Goal: Task Accomplishment & Management: Complete application form

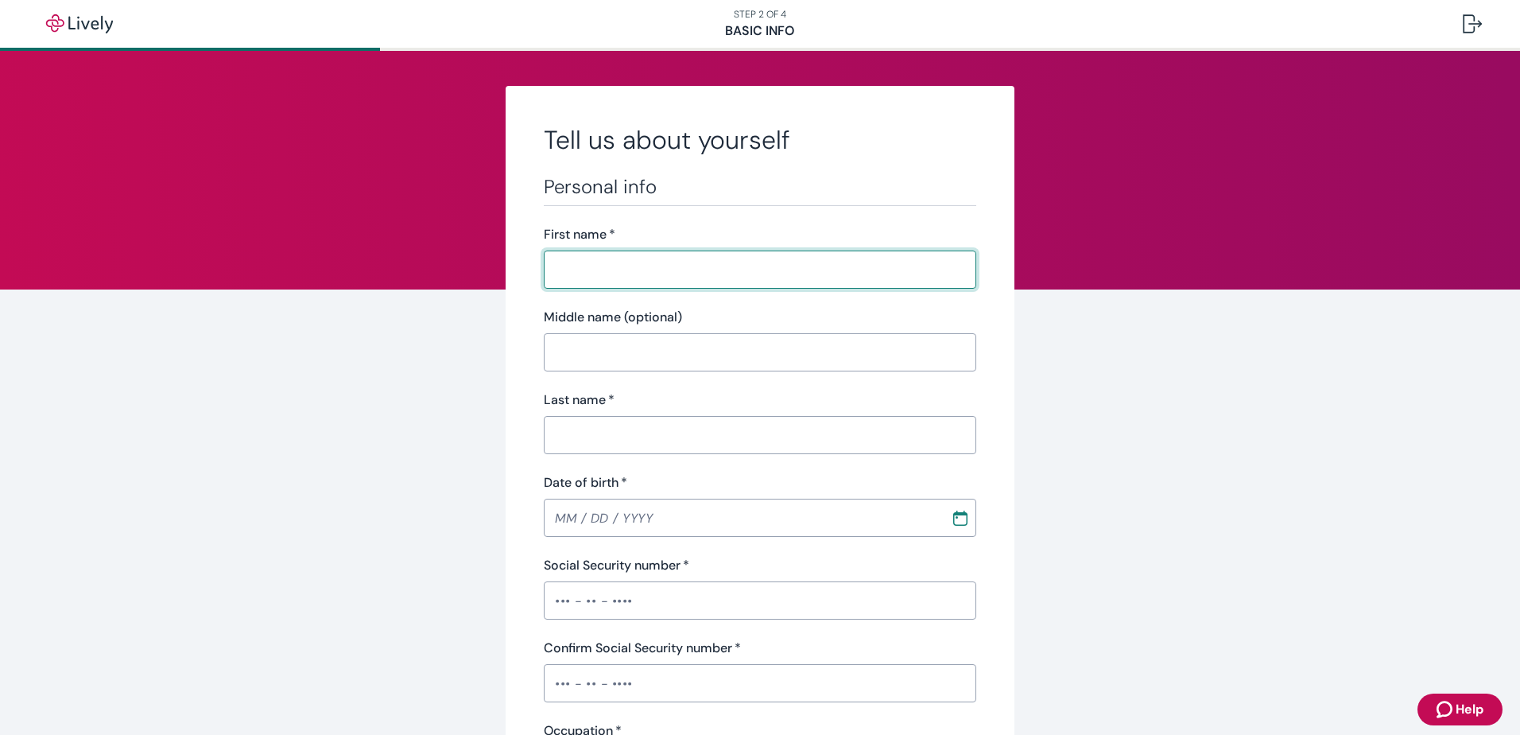
click at [648, 268] on input "First name   *" at bounding box center [760, 270] width 433 height 32
type input "[PERSON_NAME]"
type input "[DATE]"
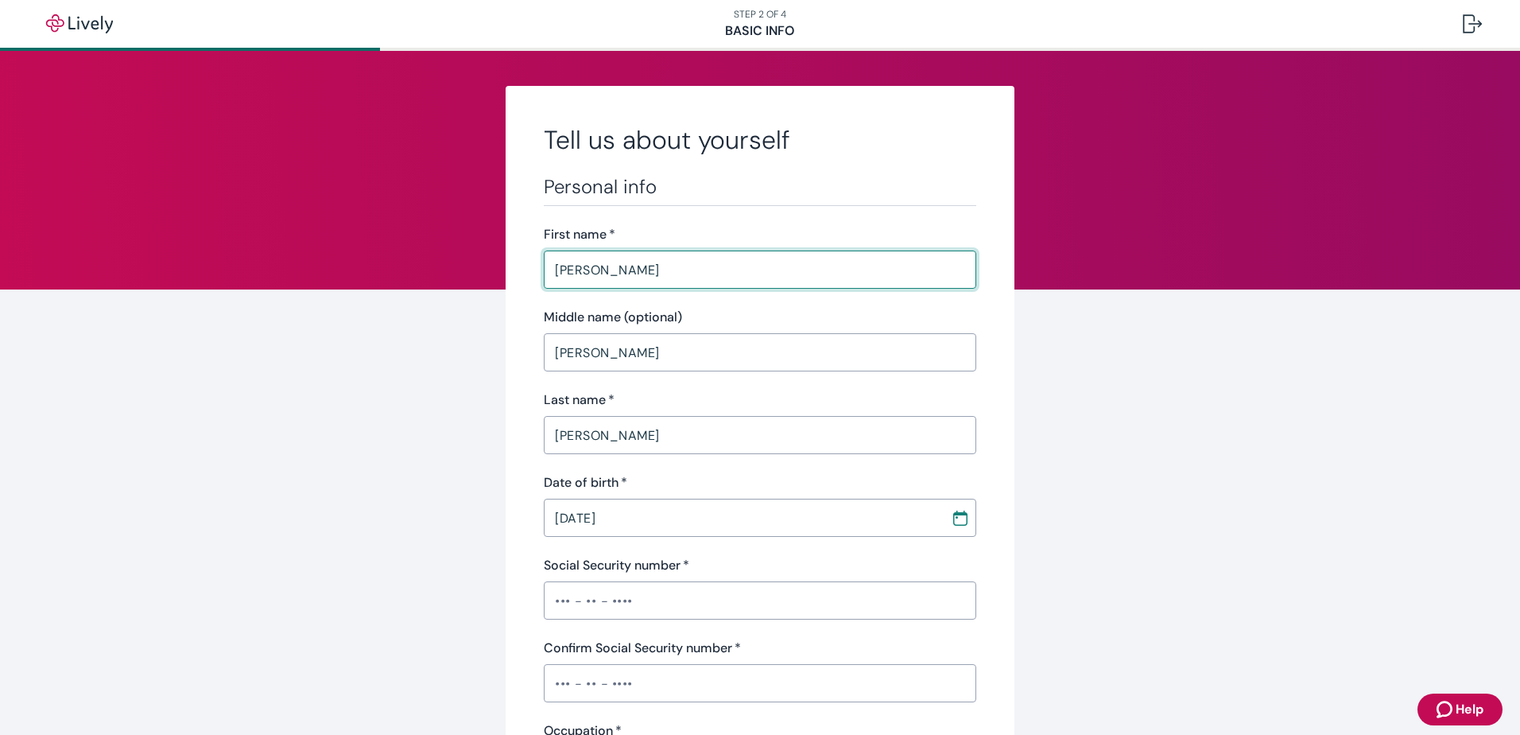
type input "•••-•"
type input "Business Analyst"
type input "1305107"
type input "[PHONE_NUMBER]"
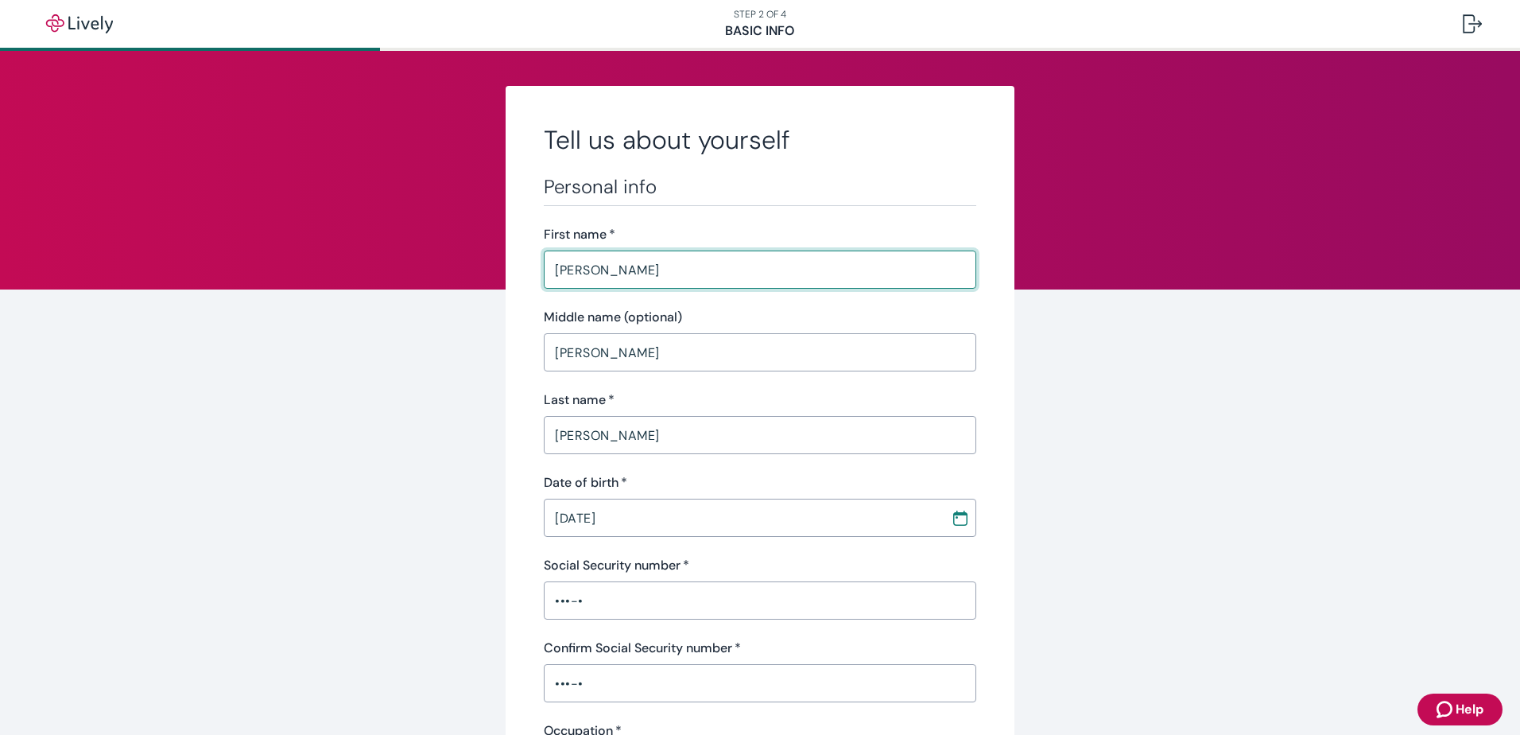
type input "[STREET_ADDRESS]"
type input "Attica"
type input "IN"
type input "47918"
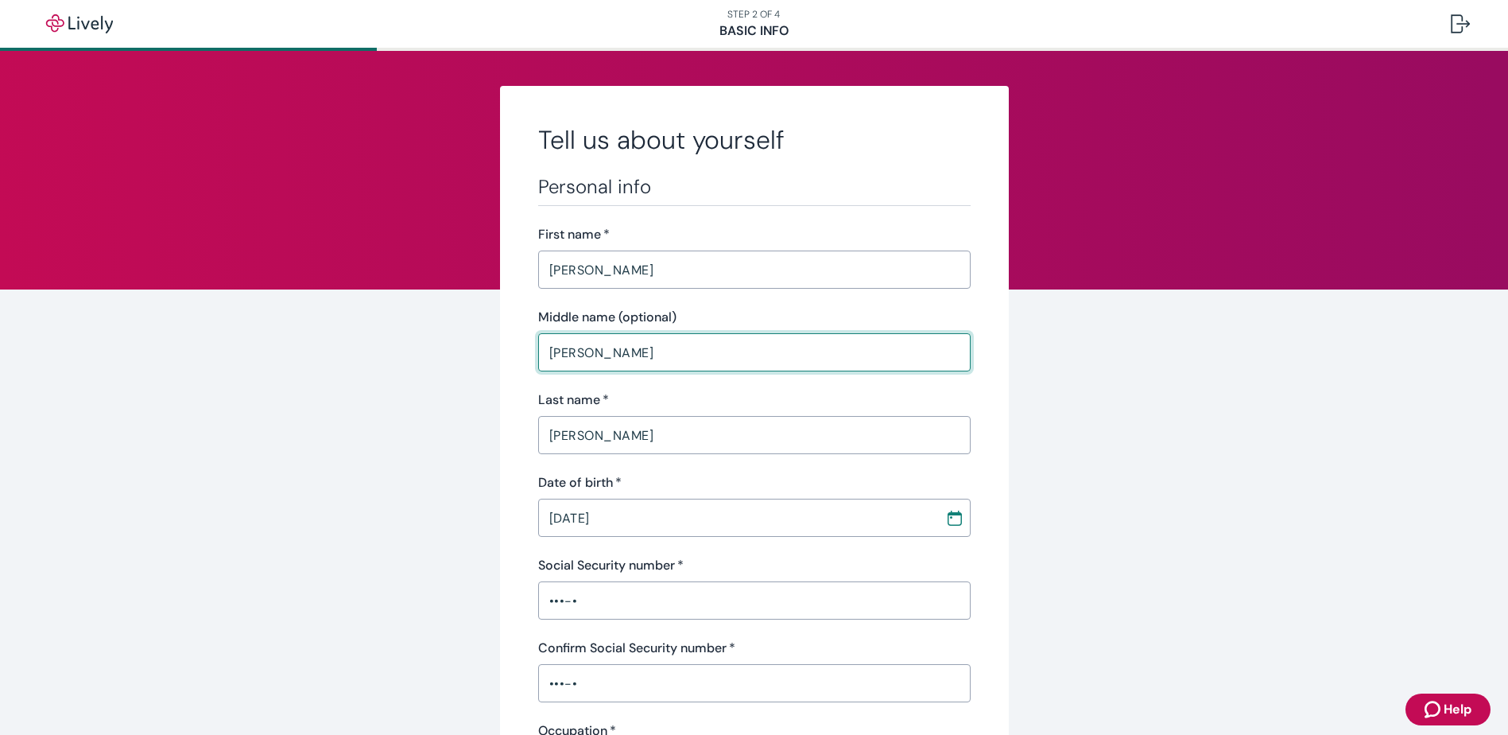
drag, startPoint x: 608, startPoint y: 356, endPoint x: 440, endPoint y: 367, distance: 168.9
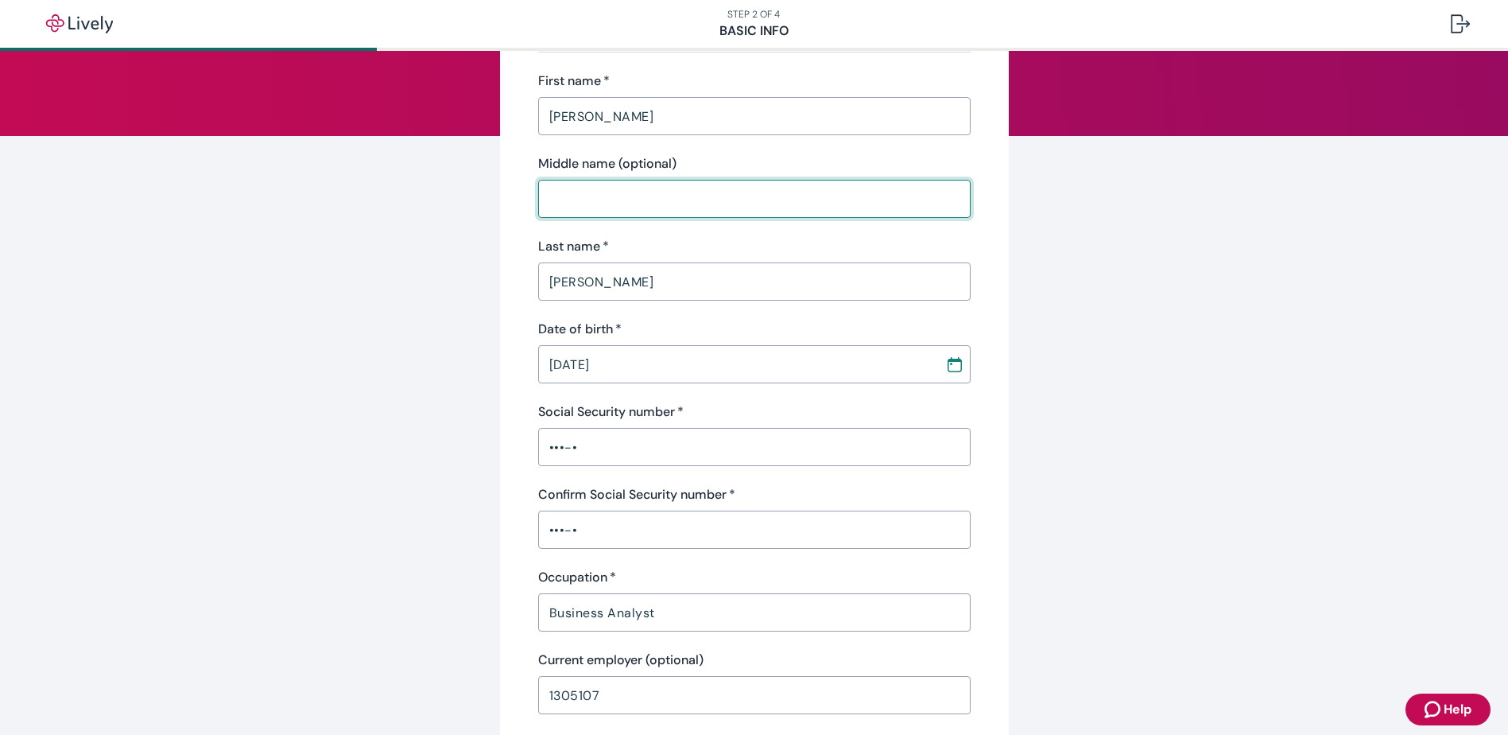
scroll to position [159, 0]
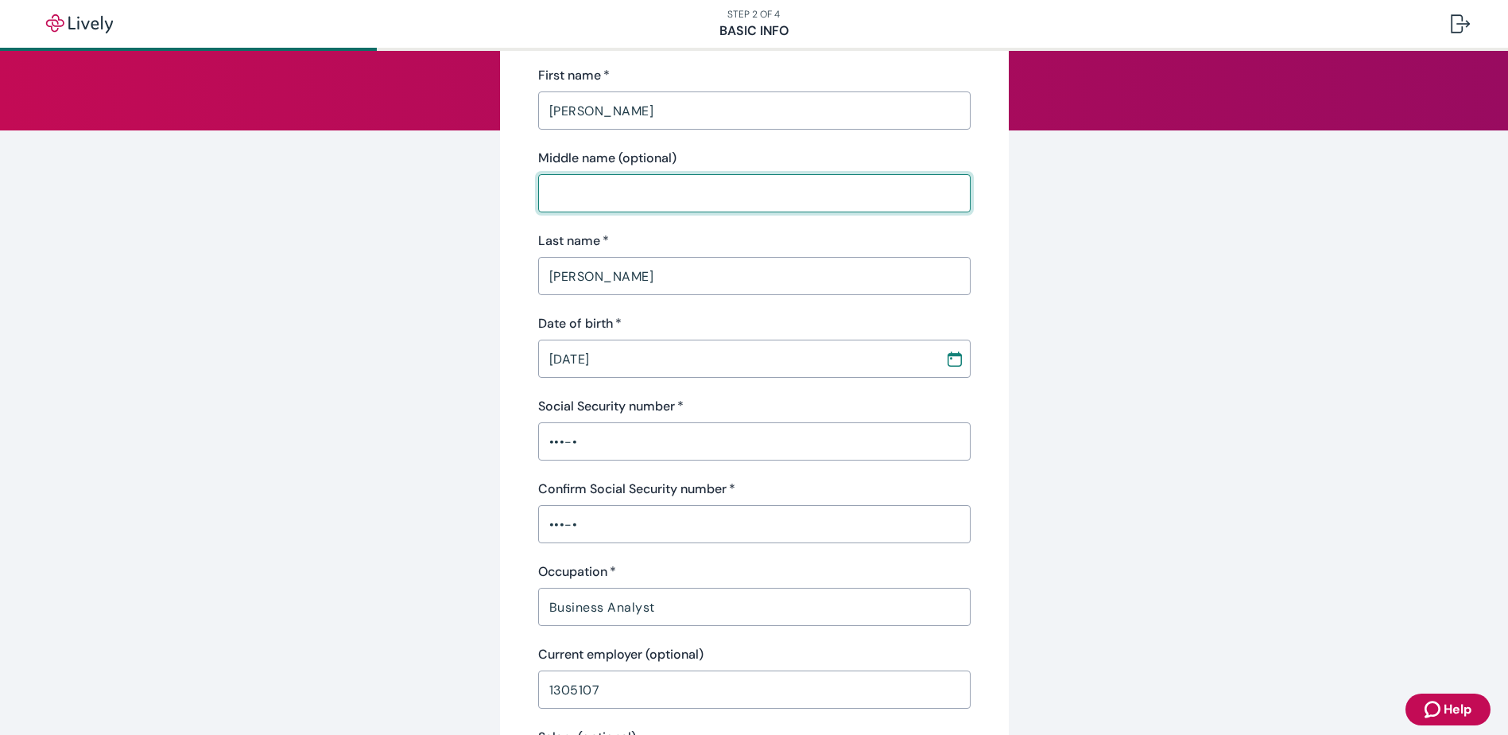
click at [598, 453] on input "•••-•" at bounding box center [754, 441] width 433 height 32
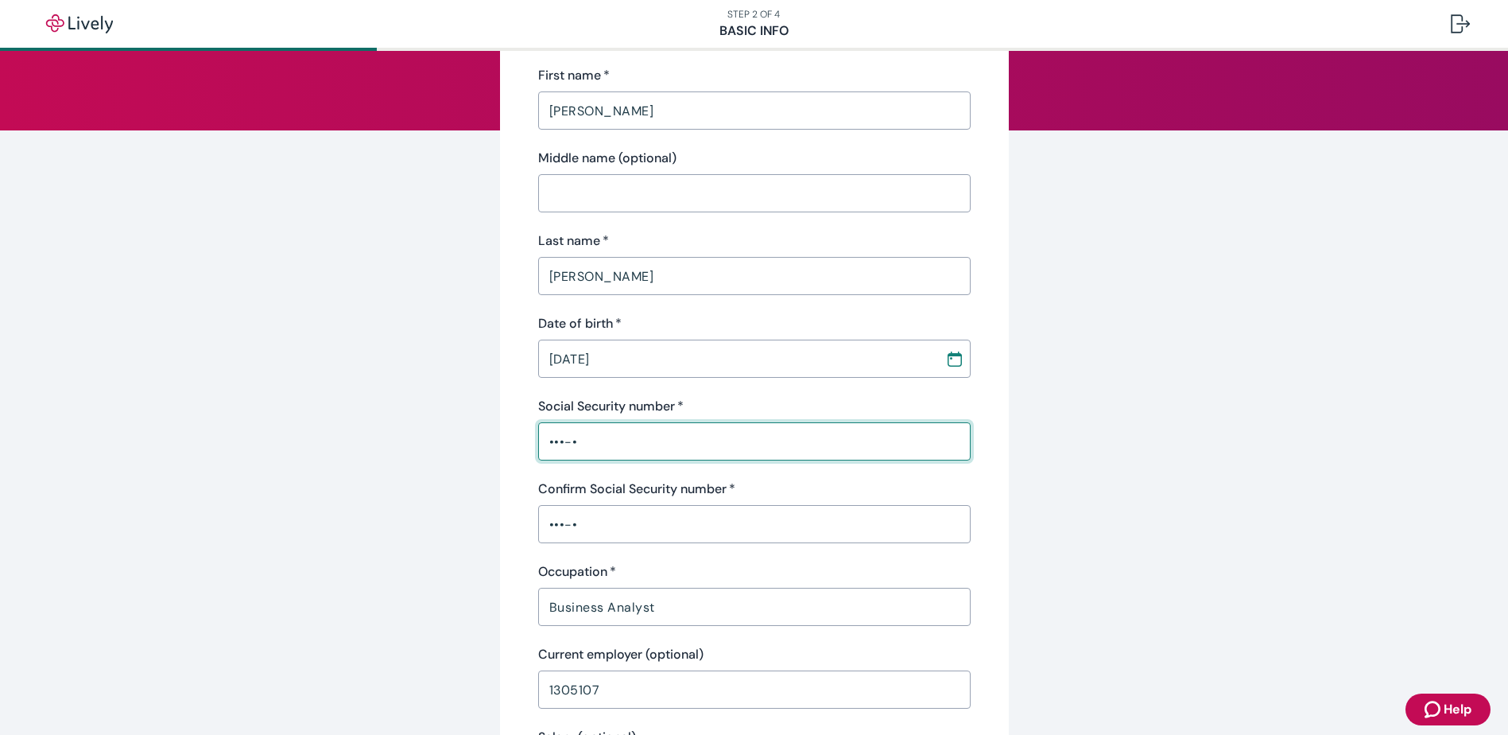
type input "•••-••-160"
type input "[PERSON_NAME]"
type input "IN"
drag, startPoint x: 635, startPoint y: 441, endPoint x: 414, endPoint y: 444, distance: 221.0
click at [414, 444] on div "Tell us about yourself Personal info First name   * [PERSON_NAME] ​ Middle name…" at bounding box center [754, 669] width 763 height 1484
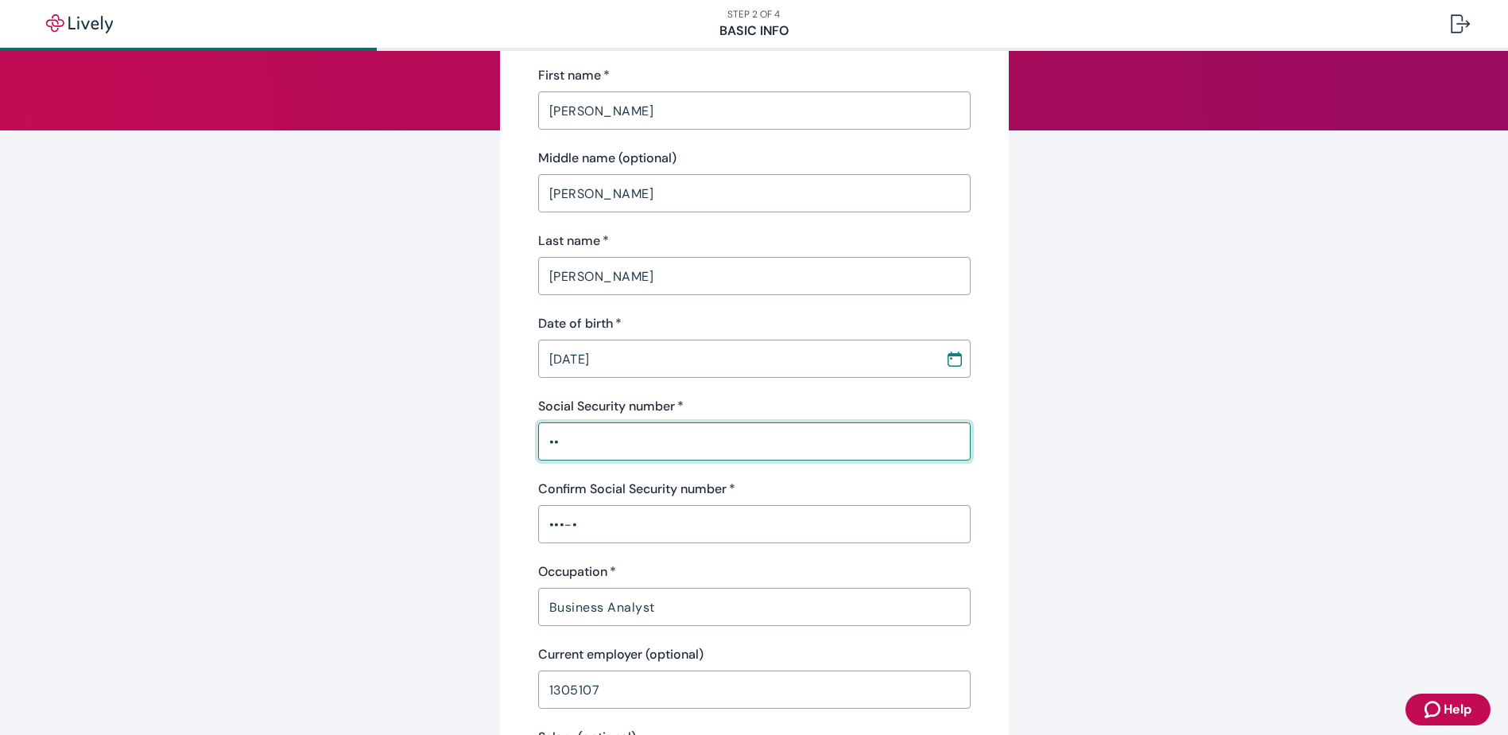
type input "•"
type input "•••-••-6160"
drag, startPoint x: 627, startPoint y: 541, endPoint x: 357, endPoint y: 535, distance: 270.4
click at [359, 535] on div "Tell us about yourself Personal info First name   * [PERSON_NAME] ​ Middle name…" at bounding box center [754, 689] width 1508 height 1595
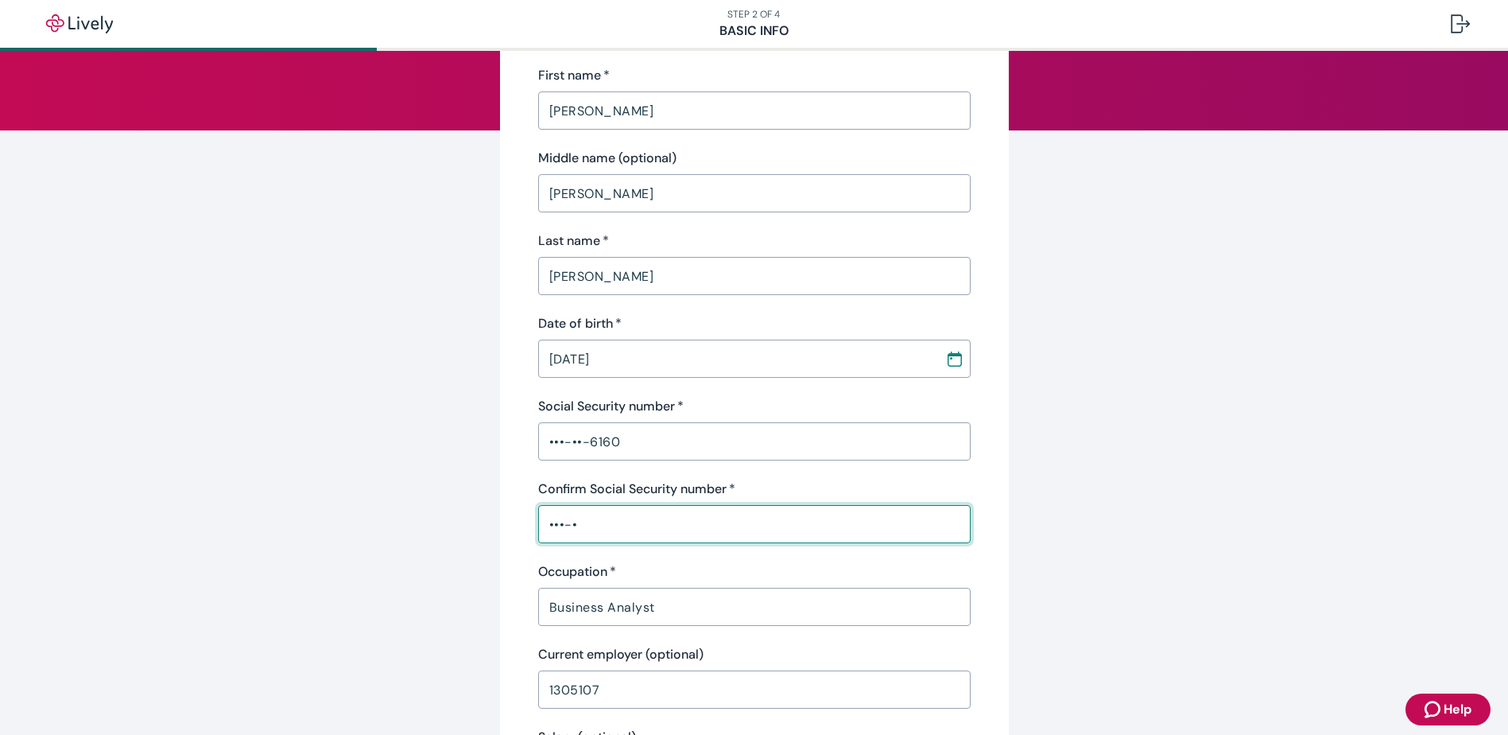
drag, startPoint x: 625, startPoint y: 523, endPoint x: 215, endPoint y: 533, distance: 410.4
click at [212, 536] on div "Tell us about yourself Personal info First name   * [PERSON_NAME] ​ Middle name…" at bounding box center [754, 689] width 1508 height 1595
type input "•"
type input "•••-••-60"
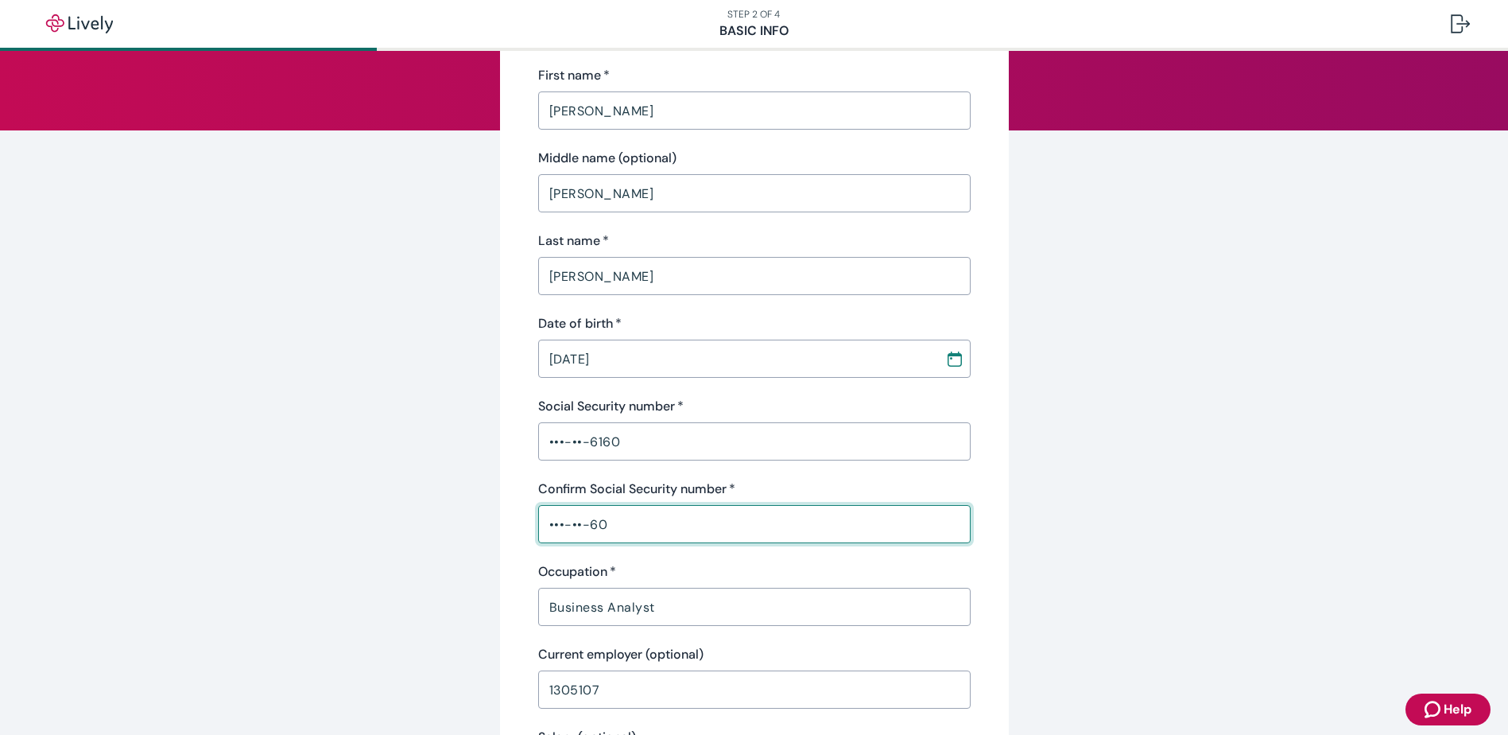
type input "IN"
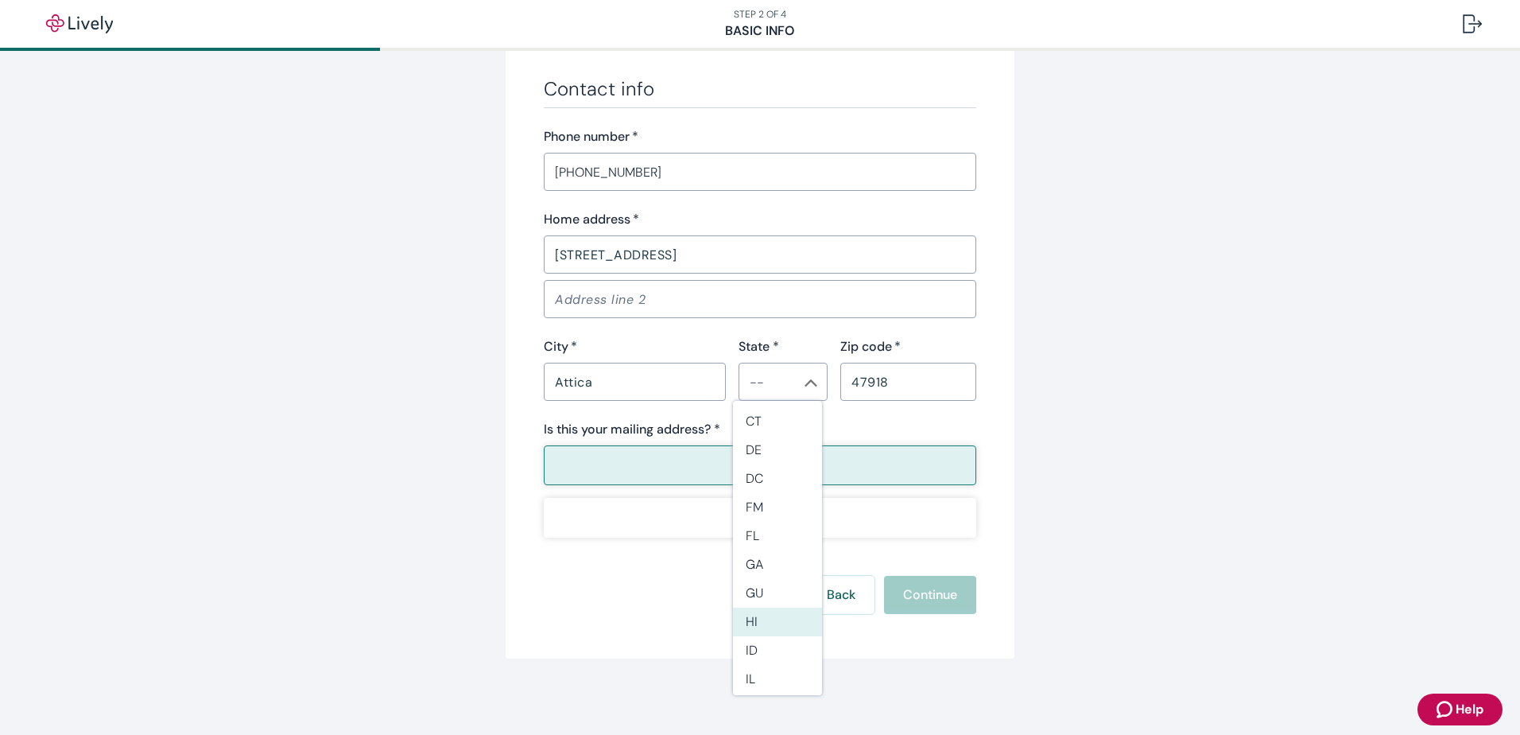
scroll to position [239, 0]
click at [765, 664] on li "IN" at bounding box center [777, 669] width 89 height 29
type input "IN"
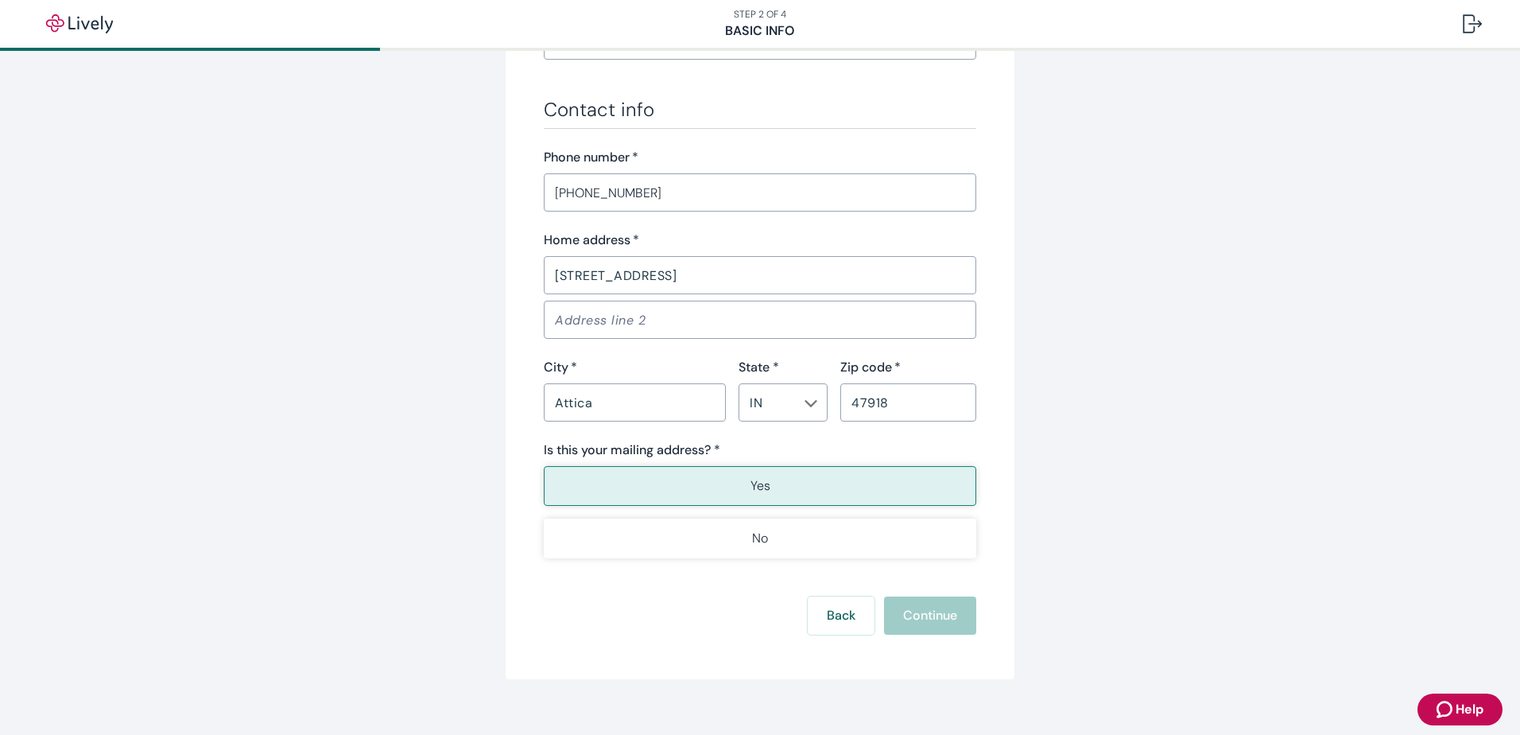
click at [758, 476] on p "Yes" at bounding box center [761, 485] width 20 height 19
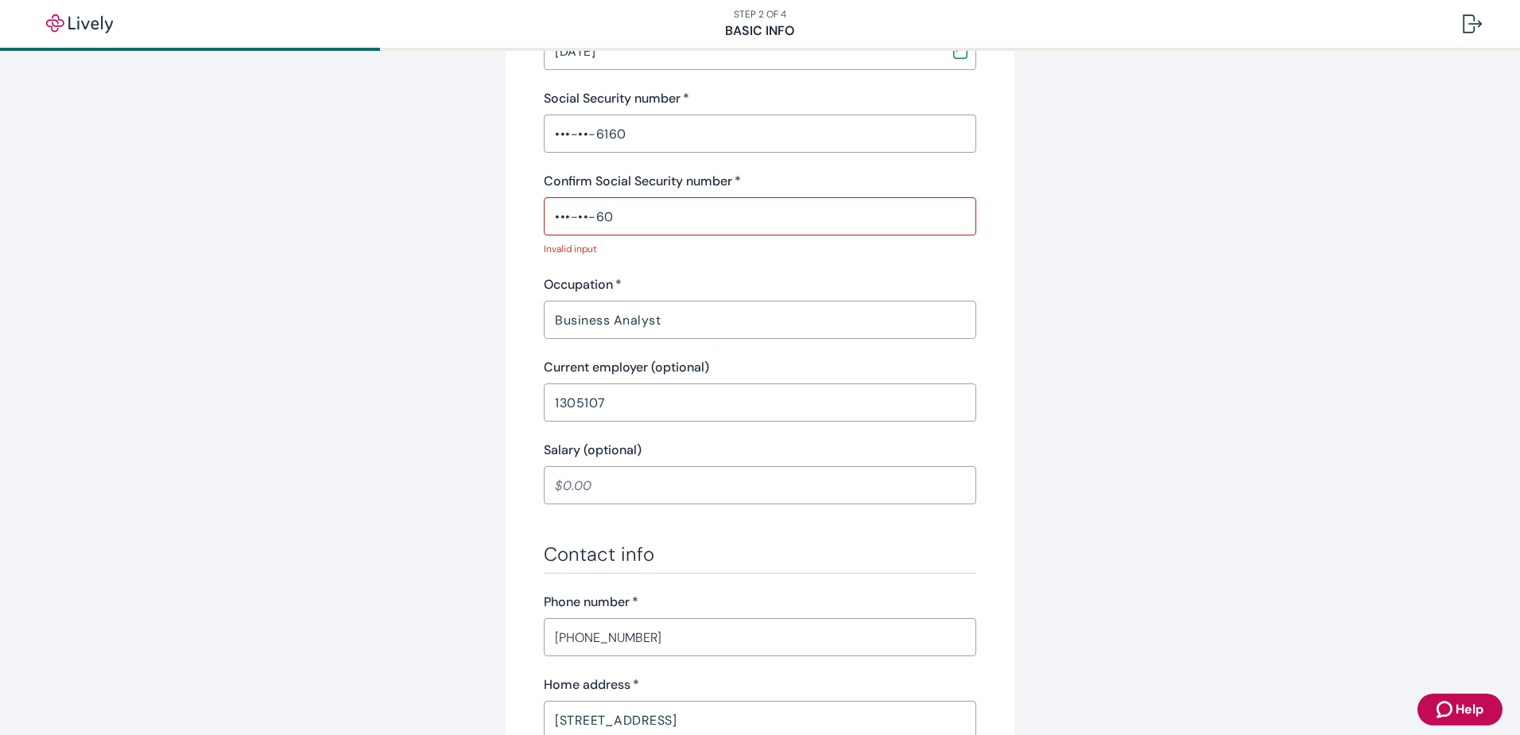
scroll to position [455, 0]
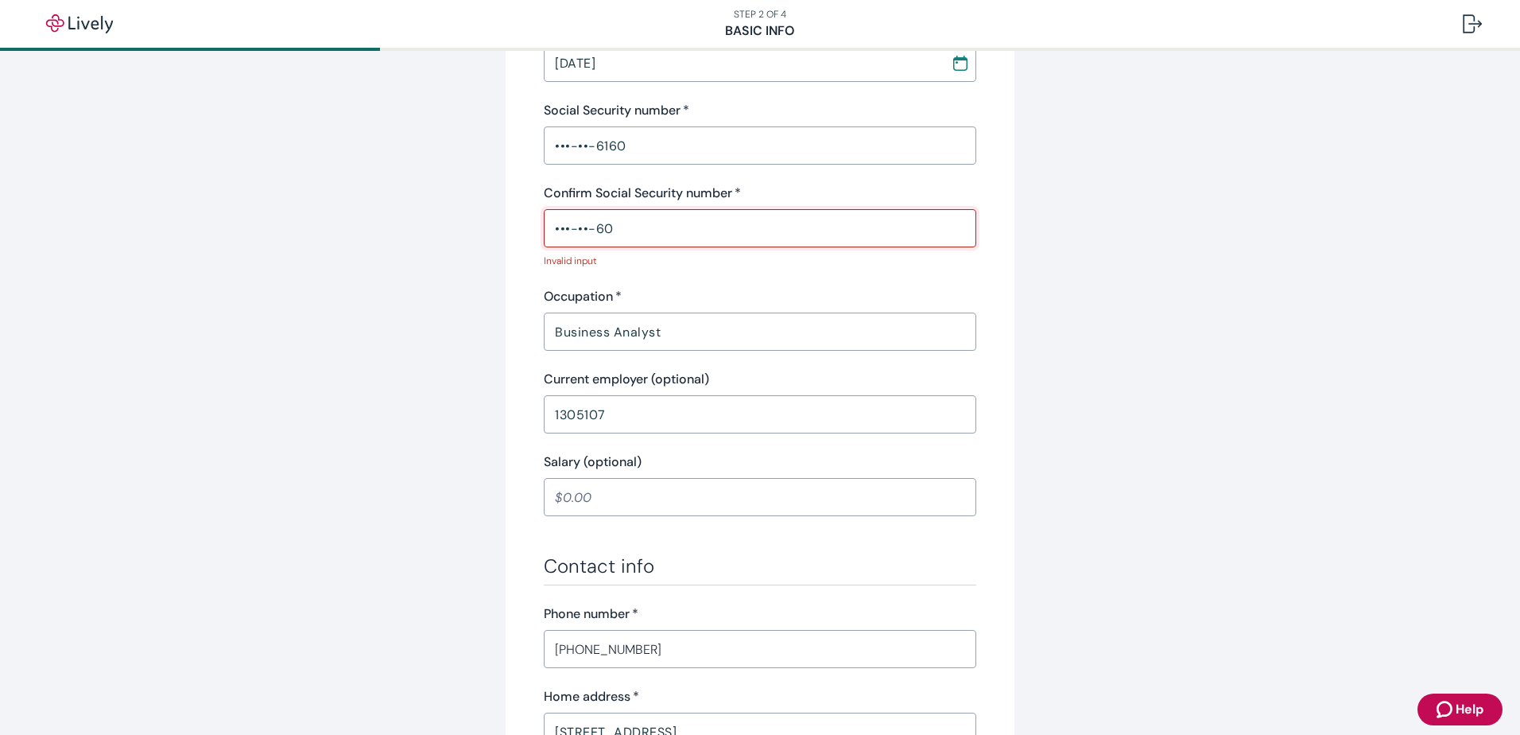
drag, startPoint x: 641, startPoint y: 230, endPoint x: 426, endPoint y: 233, distance: 214.7
click at [426, 233] on div "Tell us about yourself Personal info First name   * [PERSON_NAME] ​ Middle name…" at bounding box center [759, 383] width 763 height 1504
type input "•"
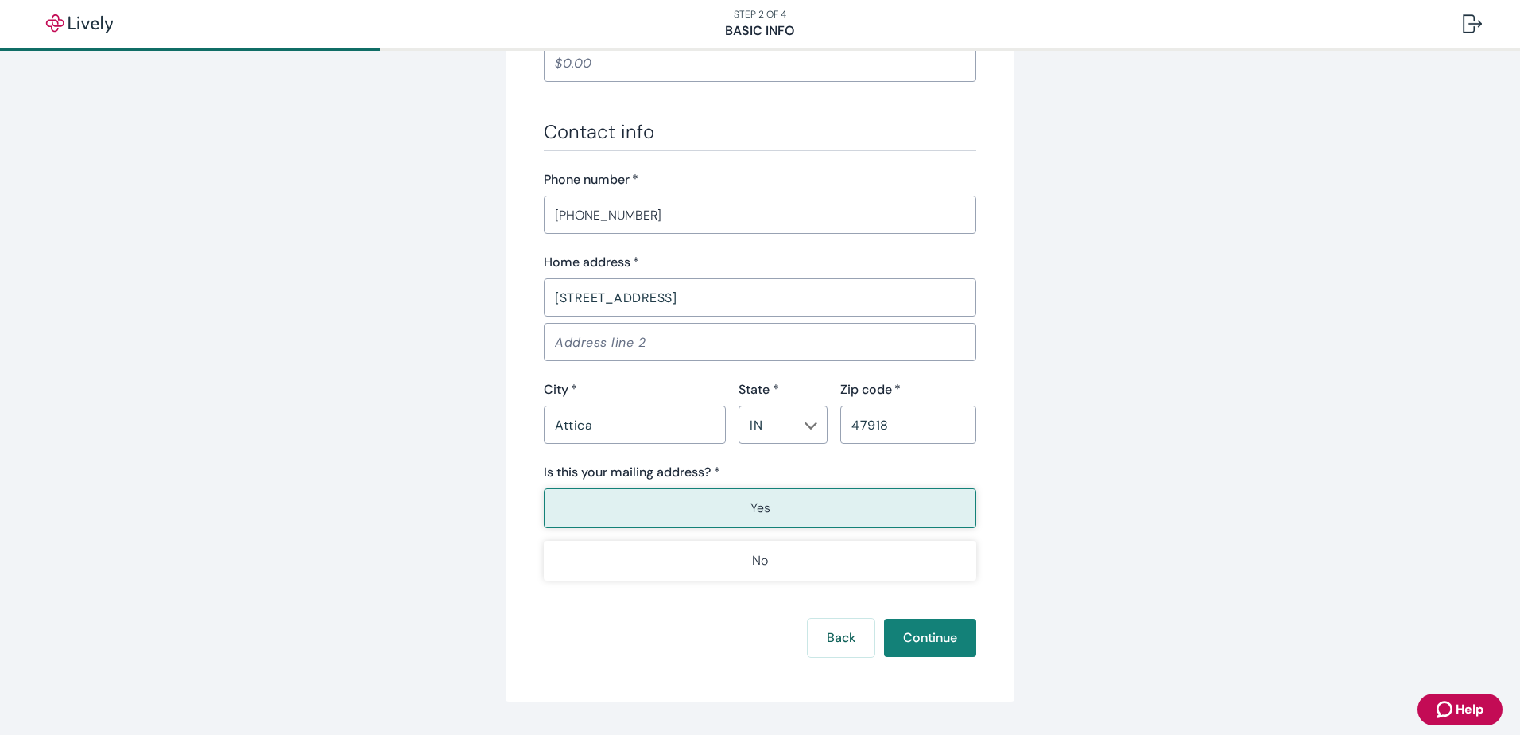
scroll to position [911, 0]
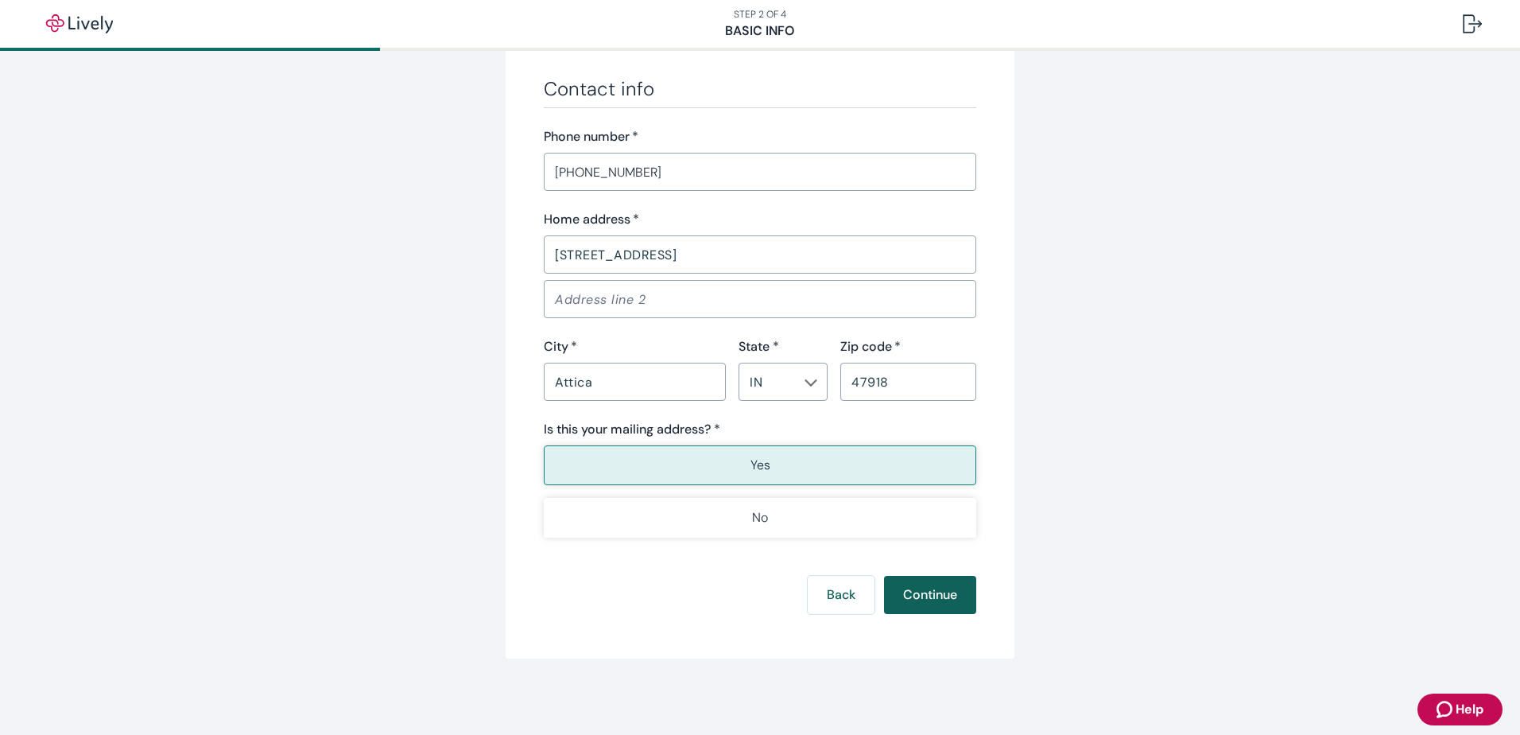
type input "•••-••-6160"
click at [932, 597] on button "Continue" at bounding box center [930, 595] width 92 height 38
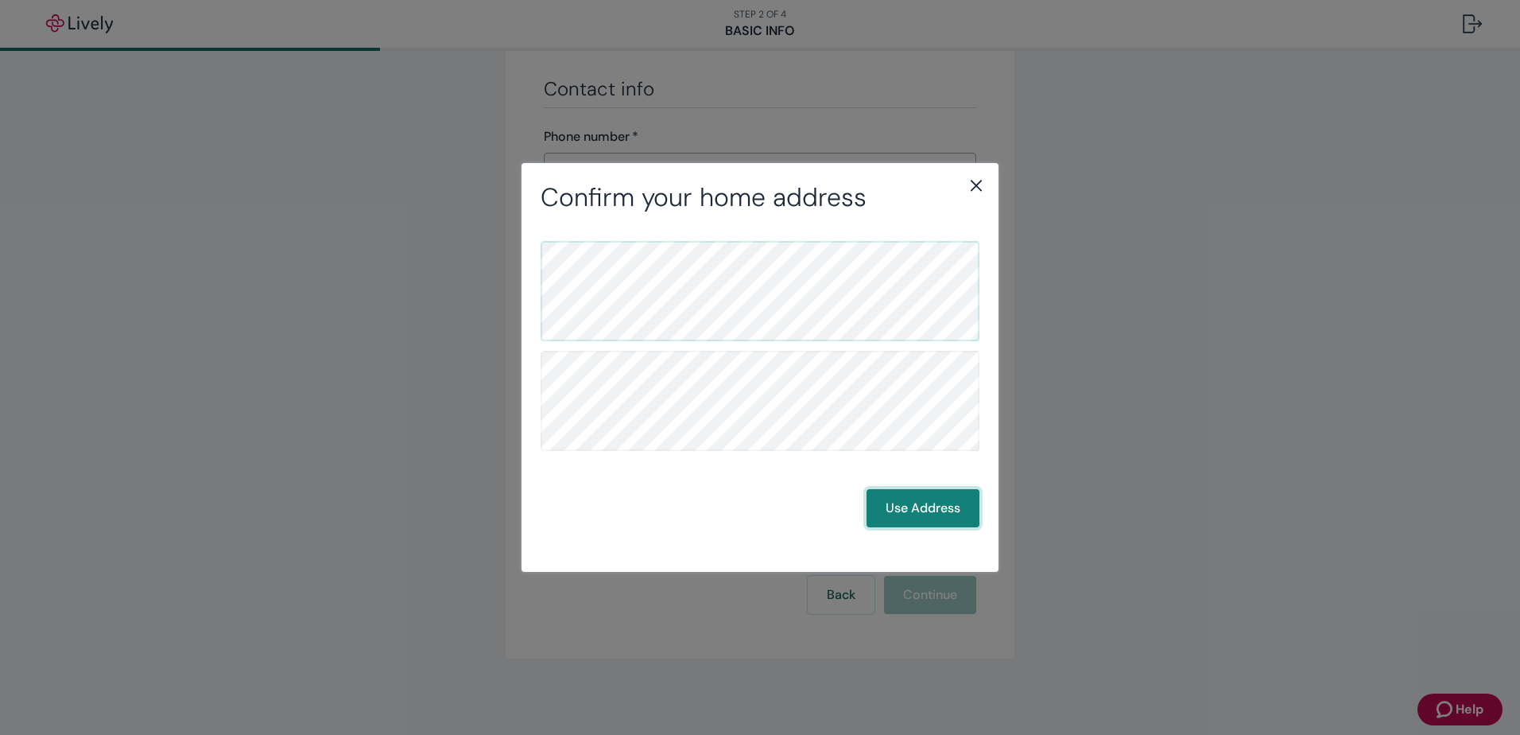
click at [921, 515] on button "Use Address" at bounding box center [923, 508] width 113 height 38
click at [919, 498] on button "Use Address" at bounding box center [923, 508] width 113 height 38
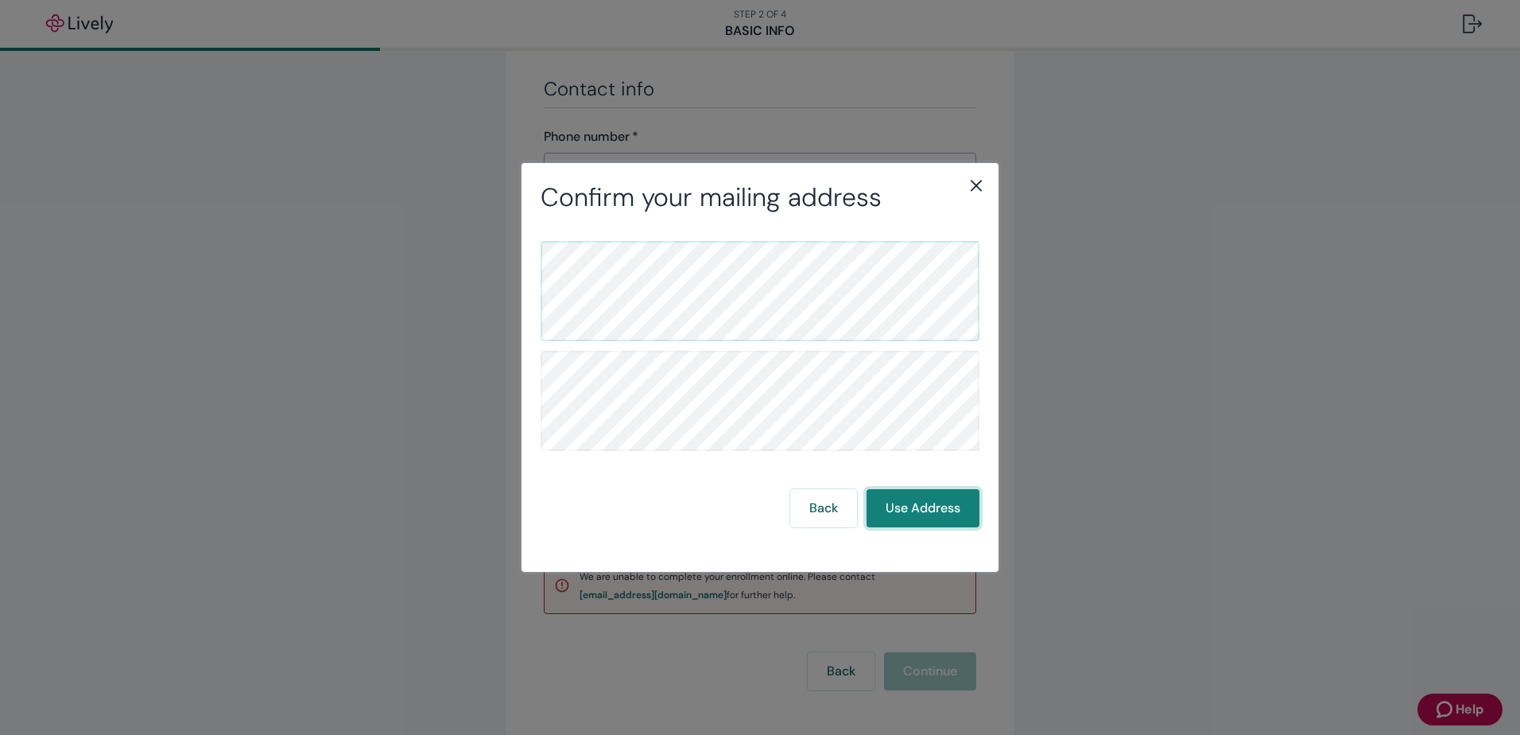
click at [919, 498] on button "Use Address" at bounding box center [923, 508] width 113 height 38
click at [977, 182] on icon "close" at bounding box center [976, 185] width 19 height 19
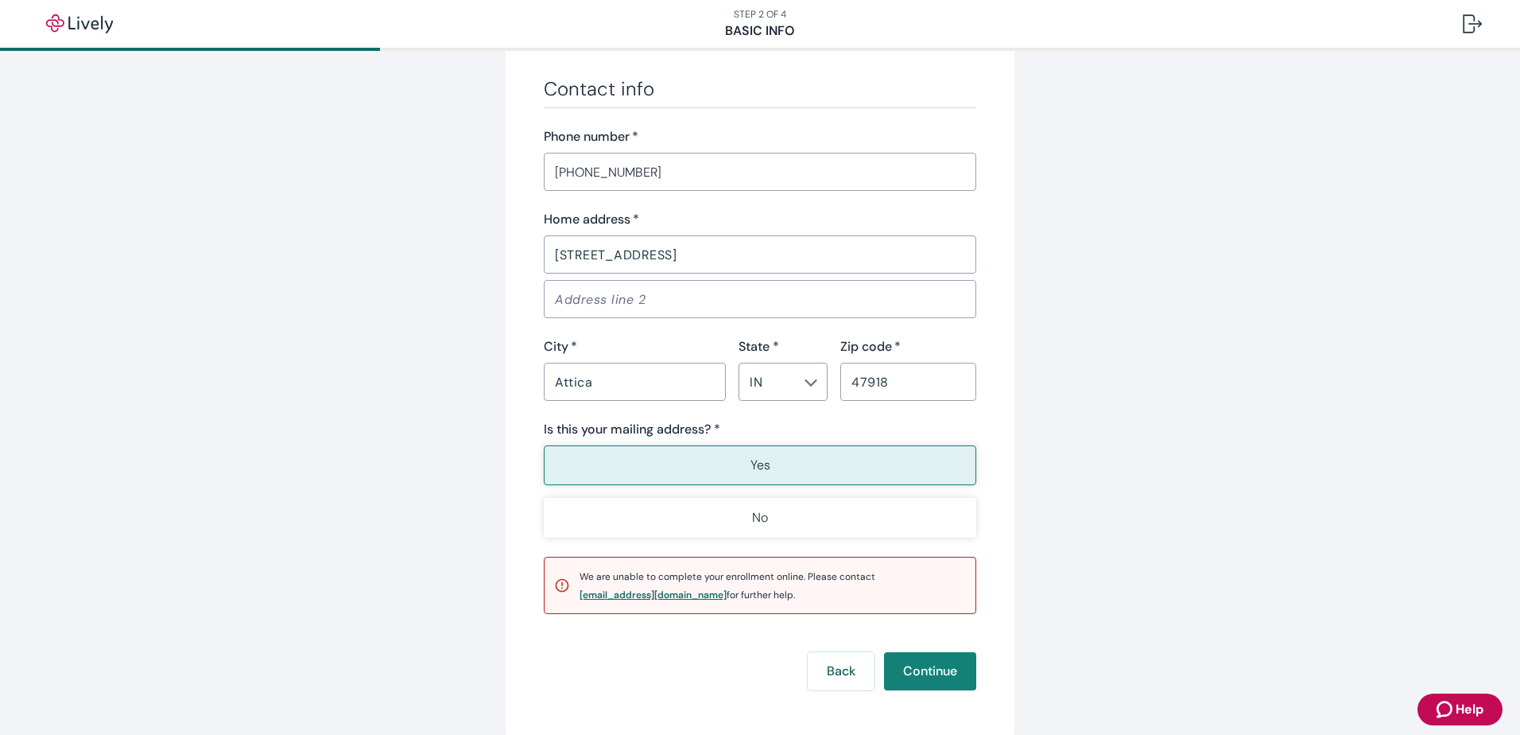
click at [615, 595] on div "[EMAIL_ADDRESS][DOMAIN_NAME]" at bounding box center [653, 595] width 147 height 10
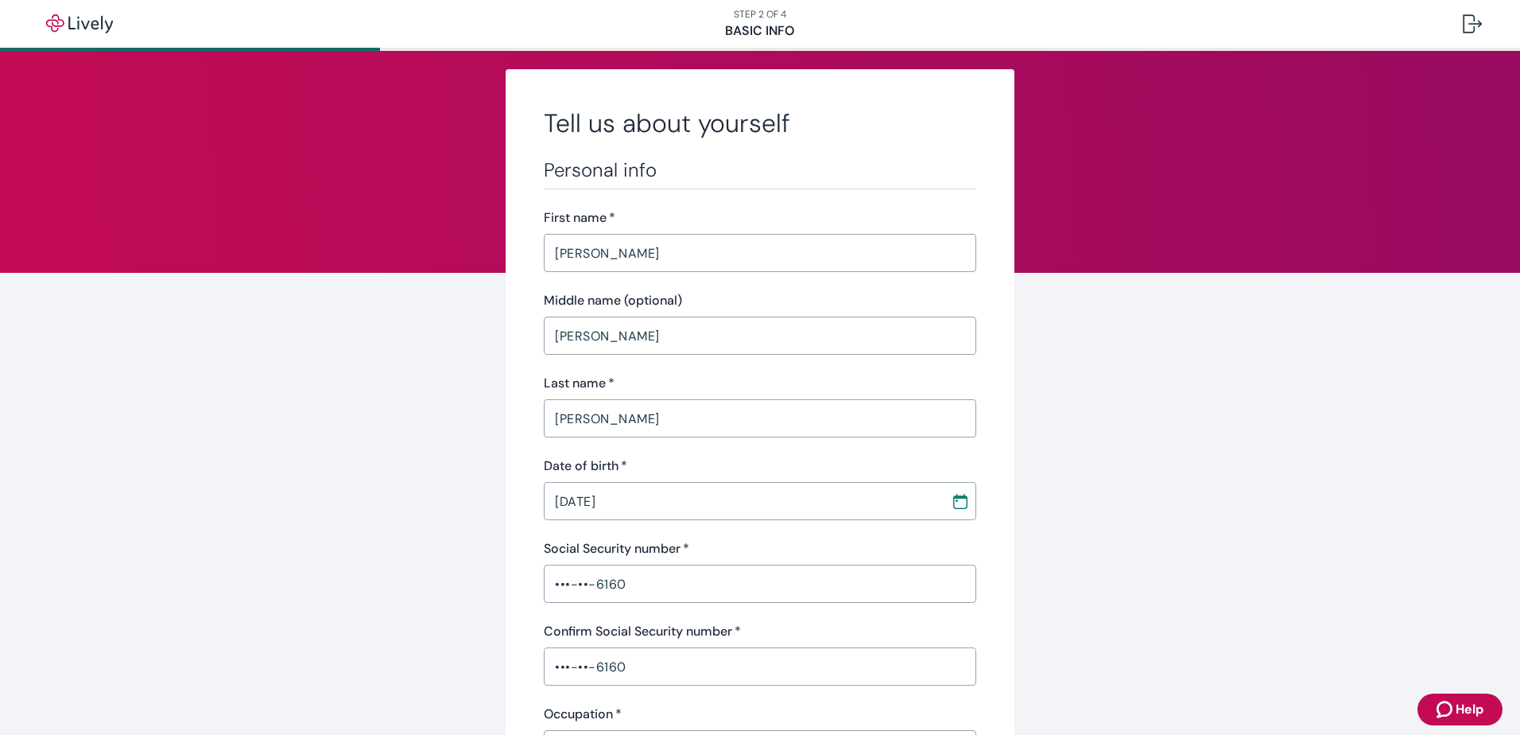
scroll to position [0, 0]
